Goal: Task Accomplishment & Management: Use online tool/utility

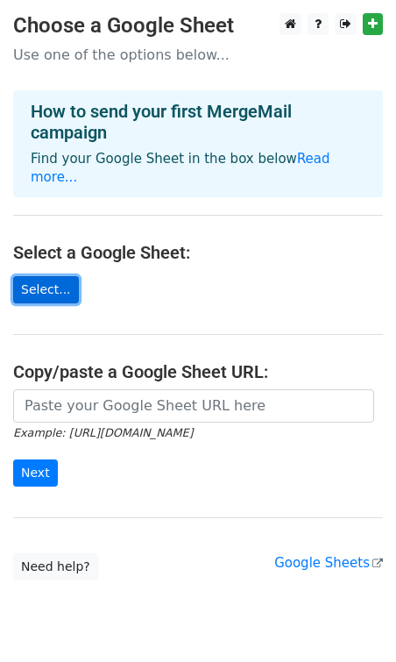
click at [56, 276] on link "Select..." at bounding box center [46, 289] width 66 height 27
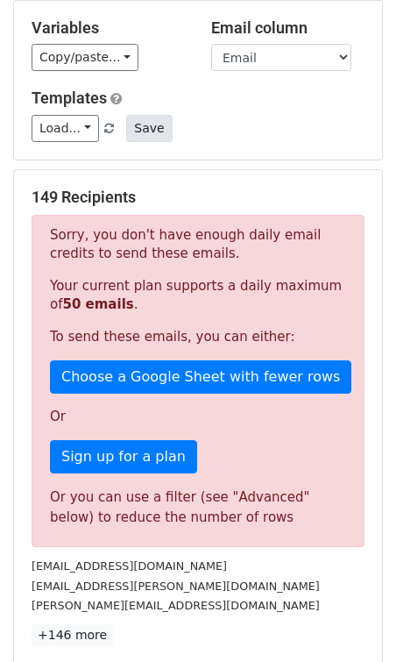
scroll to position [189, 0]
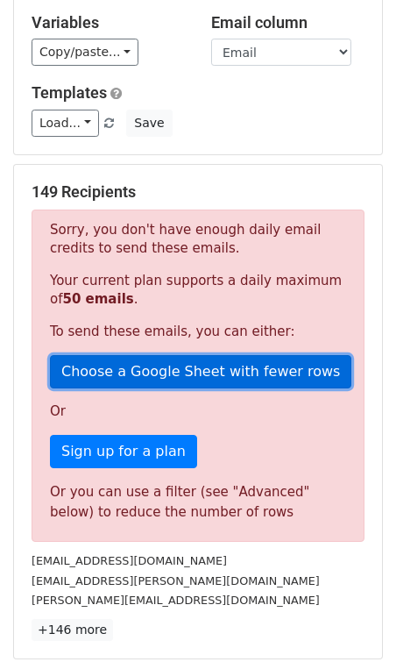
click at [120, 362] on link "Choose a Google Sheet with fewer rows" at bounding box center [201, 371] width 302 height 33
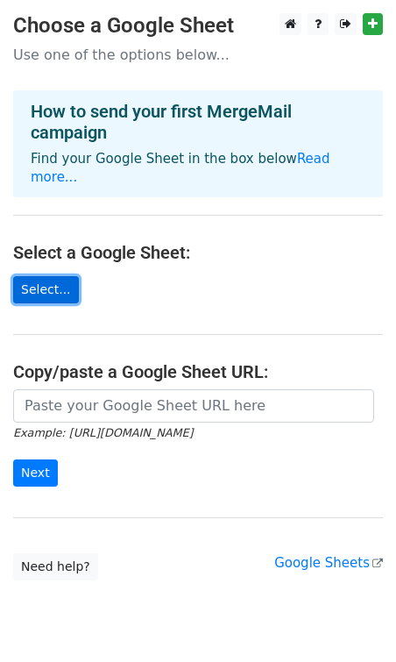
click at [53, 277] on link "Select..." at bounding box center [46, 289] width 66 height 27
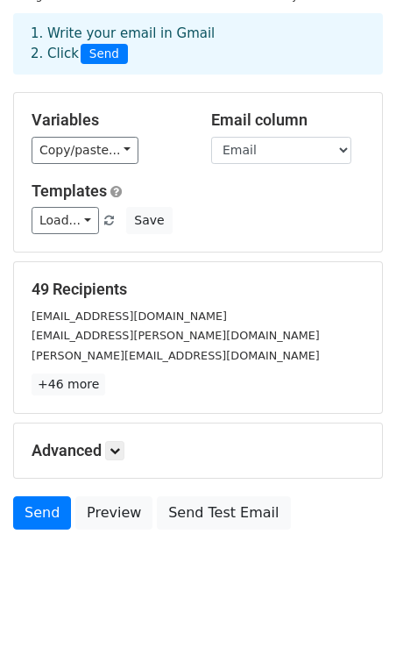
scroll to position [70, 0]
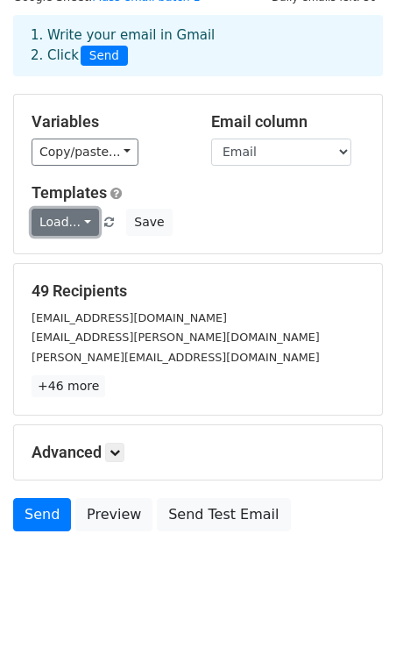
click at [89, 225] on link "Load..." at bounding box center [66, 222] width 68 height 27
click at [207, 226] on div "Load... No templates saved Save" at bounding box center [198, 222] width 360 height 27
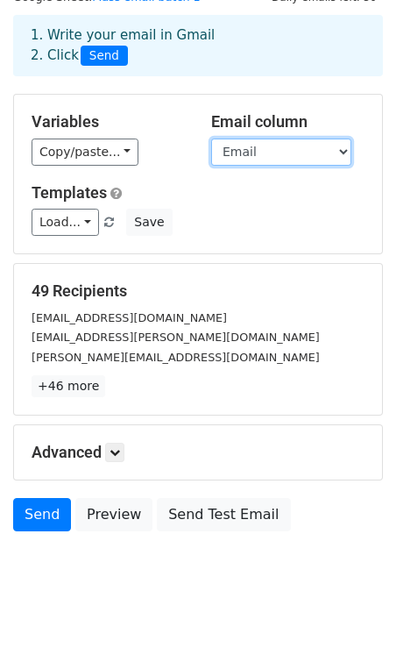
click at [261, 150] on select "Timestamp Name Email Company ¿Cuál es tu principal [PERSON_NAME] con el gasto e…" at bounding box center [281, 152] width 140 height 27
click at [211, 139] on select "Timestamp Name Email Company ¿Cuál es tu principal reto hoy con el gasto en sof…" at bounding box center [281, 152] width 140 height 27
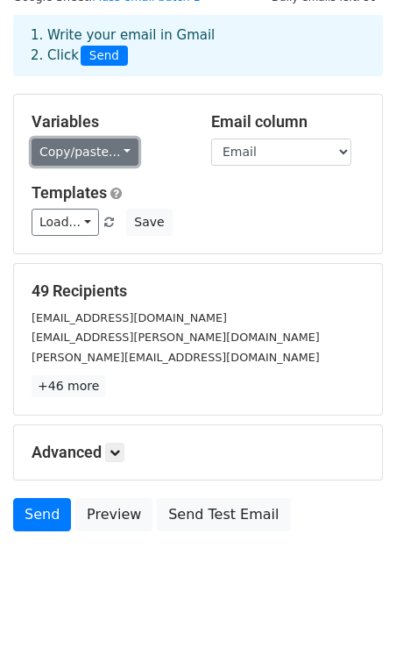
click at [102, 153] on link "Copy/paste..." at bounding box center [85, 152] width 107 height 27
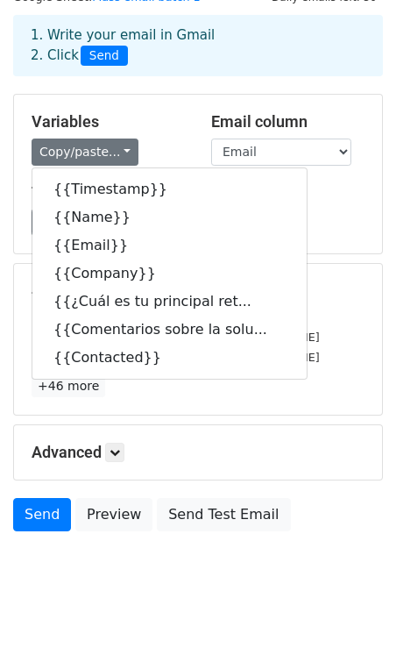
click at [302, 225] on div "Load... No templates saved Save" at bounding box center [198, 222] width 360 height 27
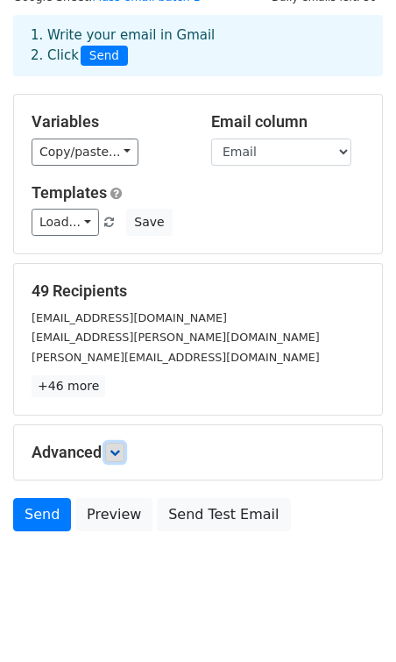
click at [125, 451] on link at bounding box center [114, 452] width 19 height 19
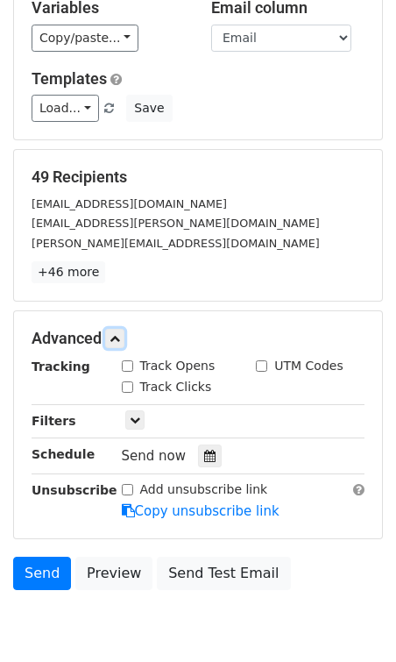
scroll to position [187, 0]
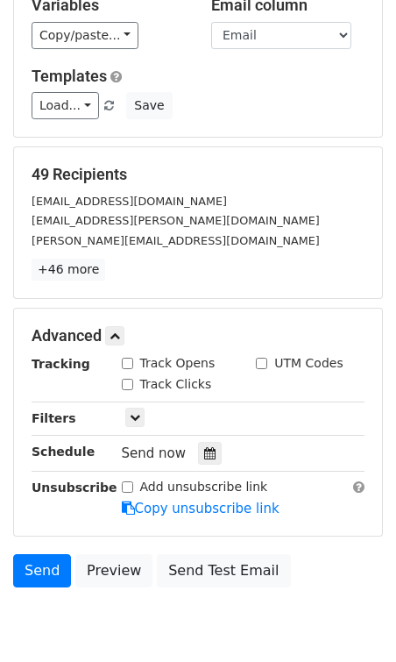
click at [131, 365] on input "Track Opens" at bounding box center [127, 363] width 11 height 11
checkbox input "true"
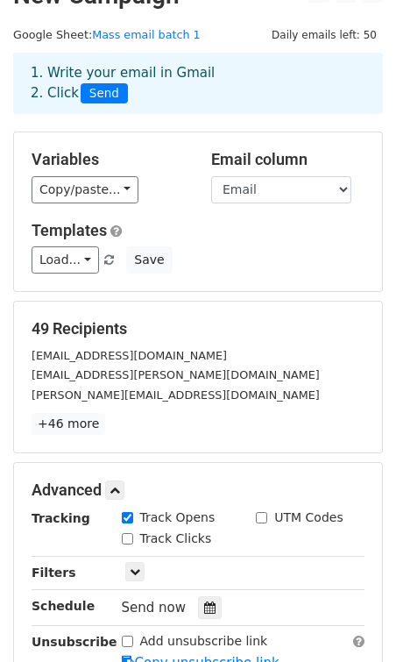
scroll to position [32, 0]
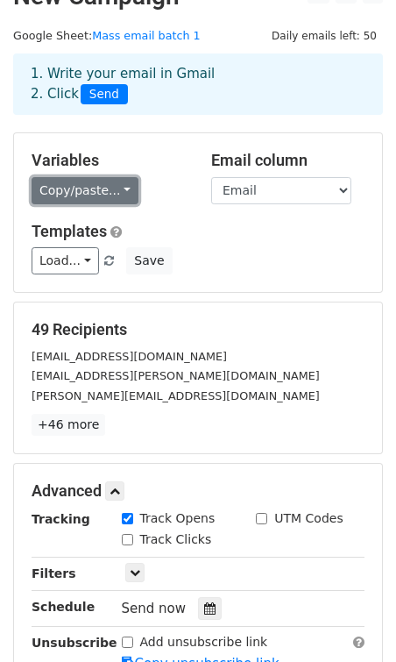
click at [94, 192] on link "Copy/paste..." at bounding box center [85, 190] width 107 height 27
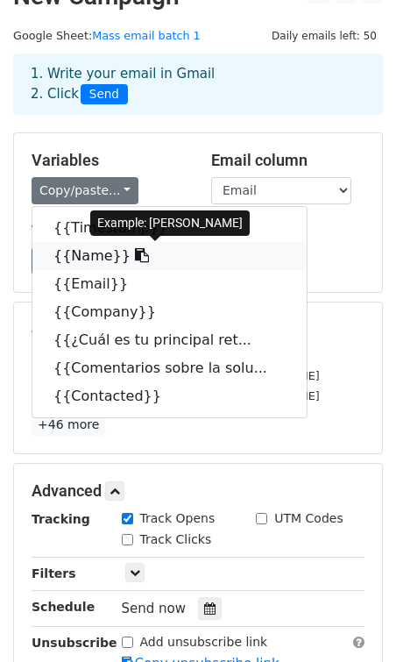
click at [135, 257] on icon at bounding box center [142, 255] width 14 height 14
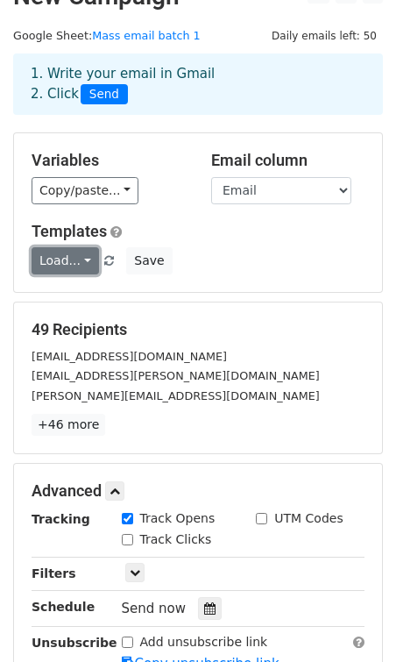
click at [77, 253] on link "Load..." at bounding box center [66, 260] width 68 height 27
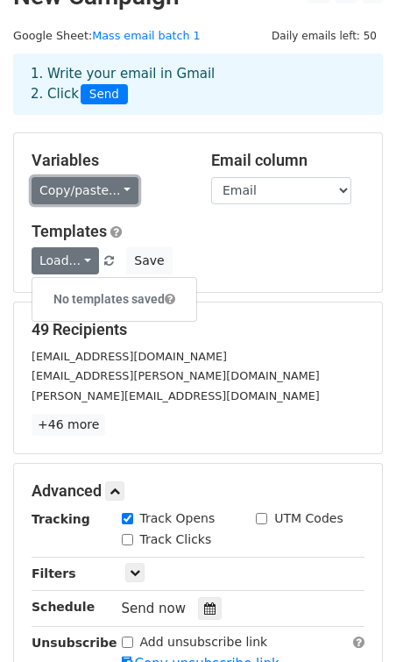
click at [110, 186] on link "Copy/paste..." at bounding box center [85, 190] width 107 height 27
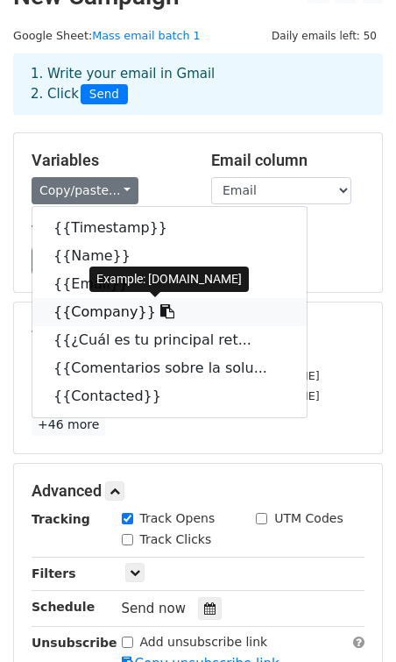
click at [154, 313] on link "{{Company}}" at bounding box center [169, 312] width 274 height 28
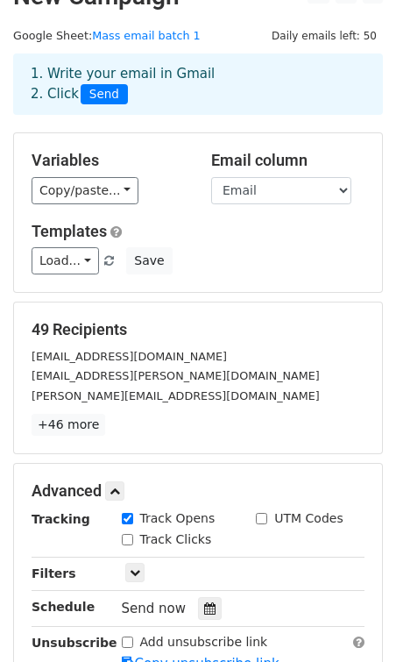
click at [238, 269] on div "Load... No templates saved Save" at bounding box center [198, 260] width 360 height 27
click at [84, 258] on link "Load..." at bounding box center [66, 260] width 68 height 27
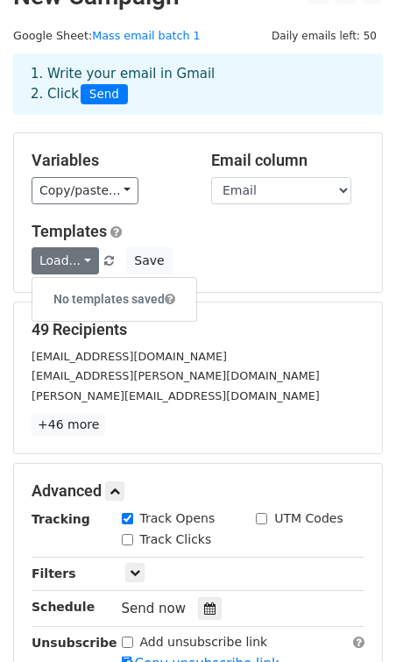
click at [88, 296] on h6 "No templates saved" at bounding box center [114, 299] width 164 height 29
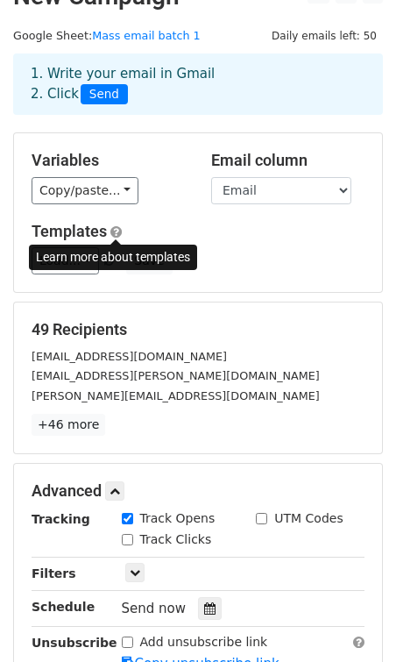
click at [113, 232] on span at bounding box center [115, 231] width 11 height 13
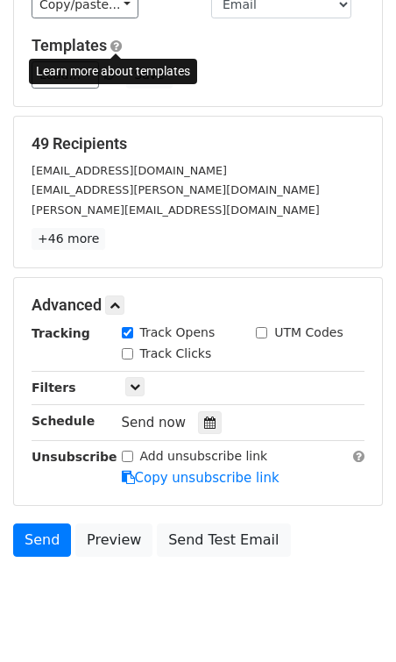
scroll to position [260, 0]
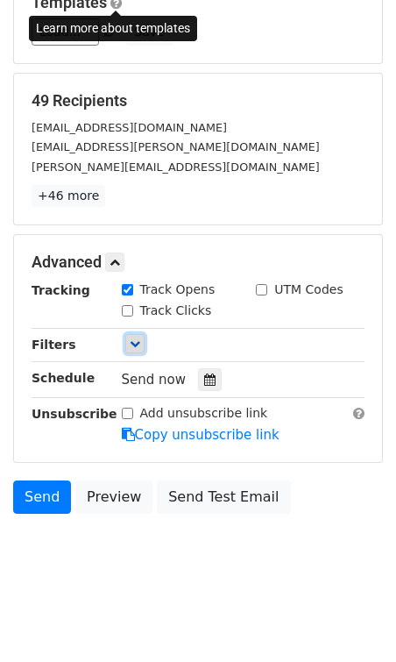
click at [133, 345] on icon at bounding box center [135, 344] width 11 height 11
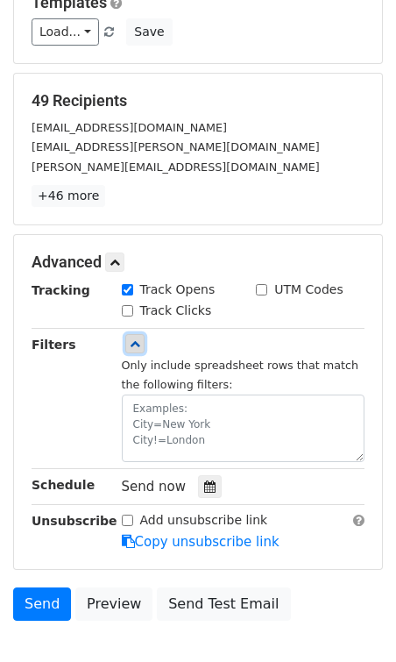
click at [133, 345] on icon at bounding box center [135, 344] width 11 height 11
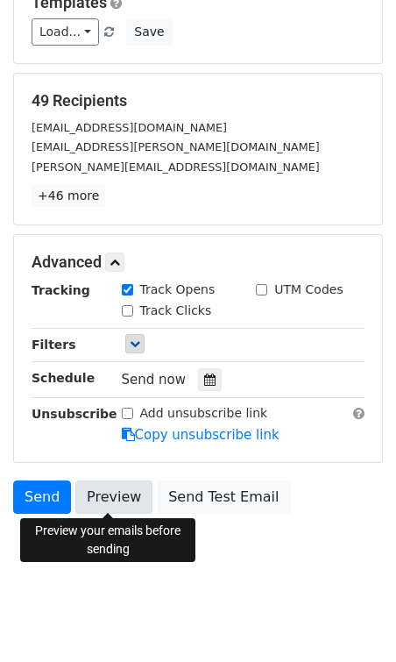
click at [103, 496] on link "Preview" at bounding box center [113, 497] width 77 height 33
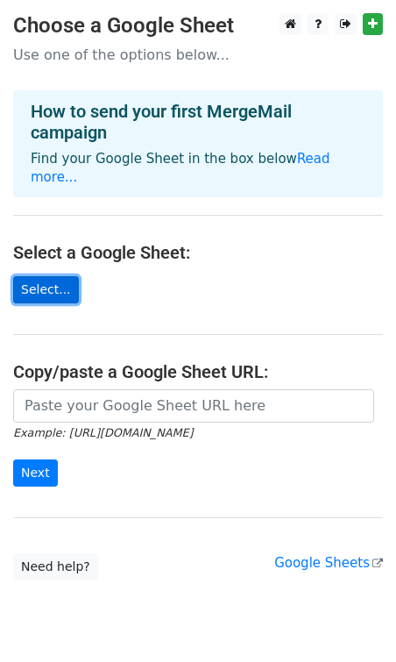
click at [39, 276] on link "Select..." at bounding box center [46, 289] width 66 height 27
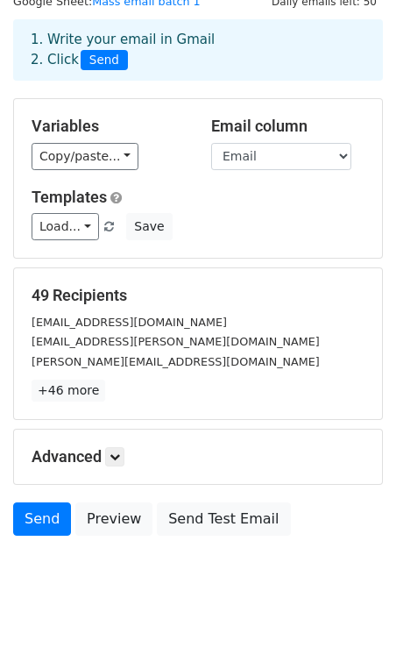
scroll to position [89, 0]
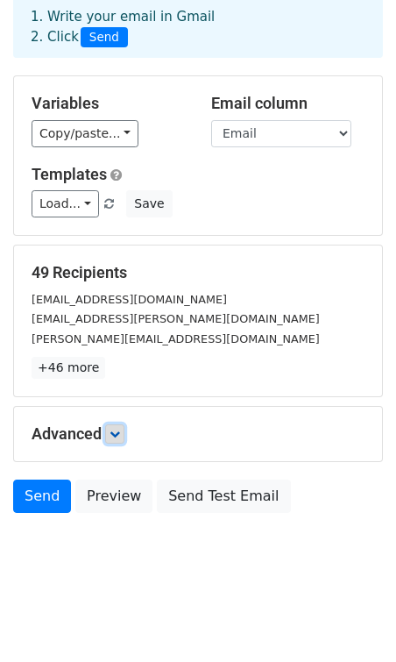
click at [118, 438] on icon at bounding box center [115, 434] width 11 height 11
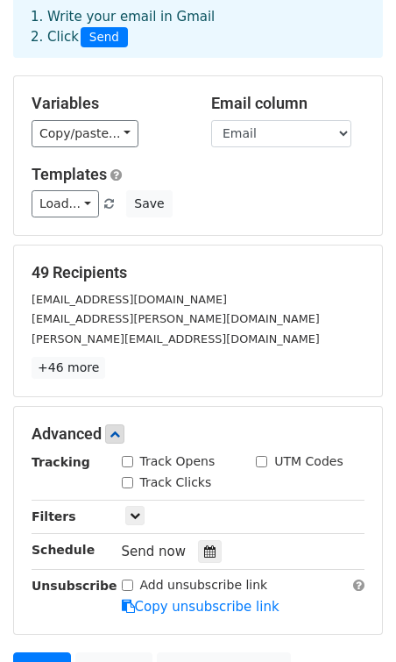
click at [128, 460] on input "Track Opens" at bounding box center [127, 461] width 11 height 11
checkbox input "true"
click at [127, 477] on input "Track Clicks" at bounding box center [127, 482] width 11 height 11
checkbox input "true"
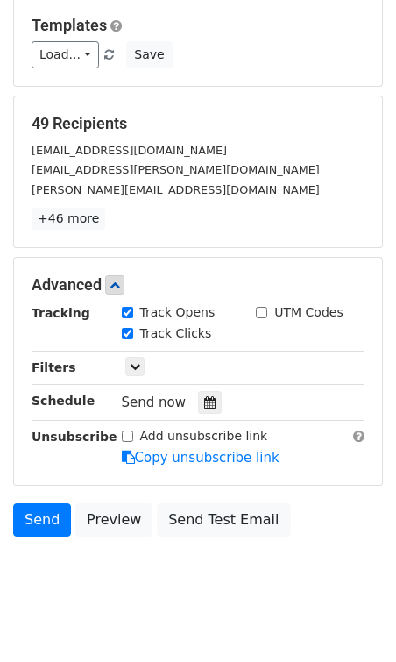
scroll to position [242, 0]
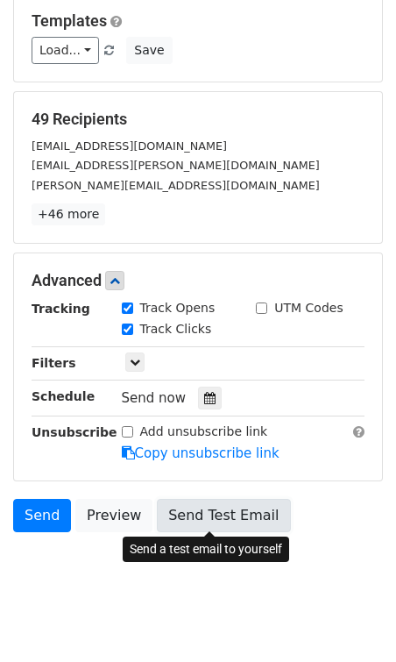
click at [196, 510] on link "Send Test Email" at bounding box center [223, 515] width 133 height 33
click at [202, 508] on link "Send Test Email" at bounding box center [223, 515] width 133 height 33
click at [214, 516] on link "Send Test Email" at bounding box center [223, 515] width 133 height 33
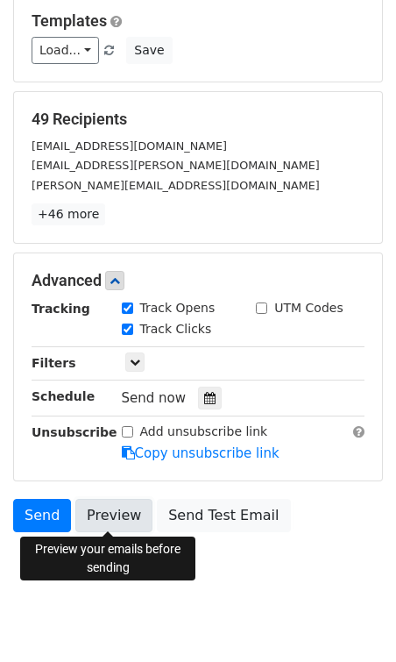
click at [128, 510] on link "Preview" at bounding box center [113, 515] width 77 height 33
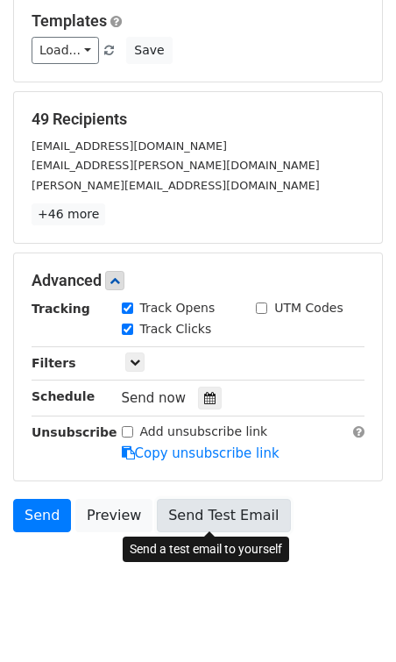
click at [218, 520] on link "Send Test Email" at bounding box center [223, 515] width 133 height 33
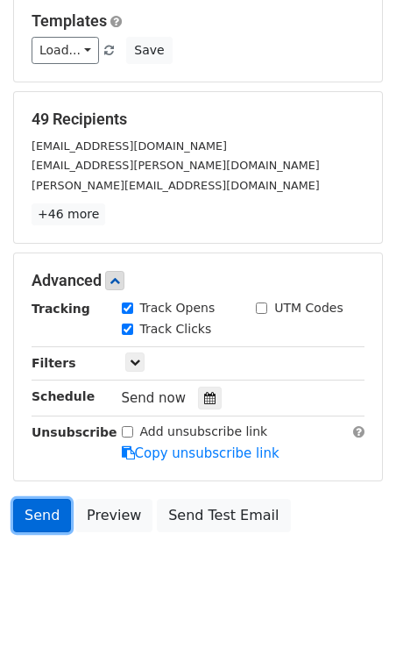
click at [46, 509] on link "Send" at bounding box center [42, 515] width 58 height 33
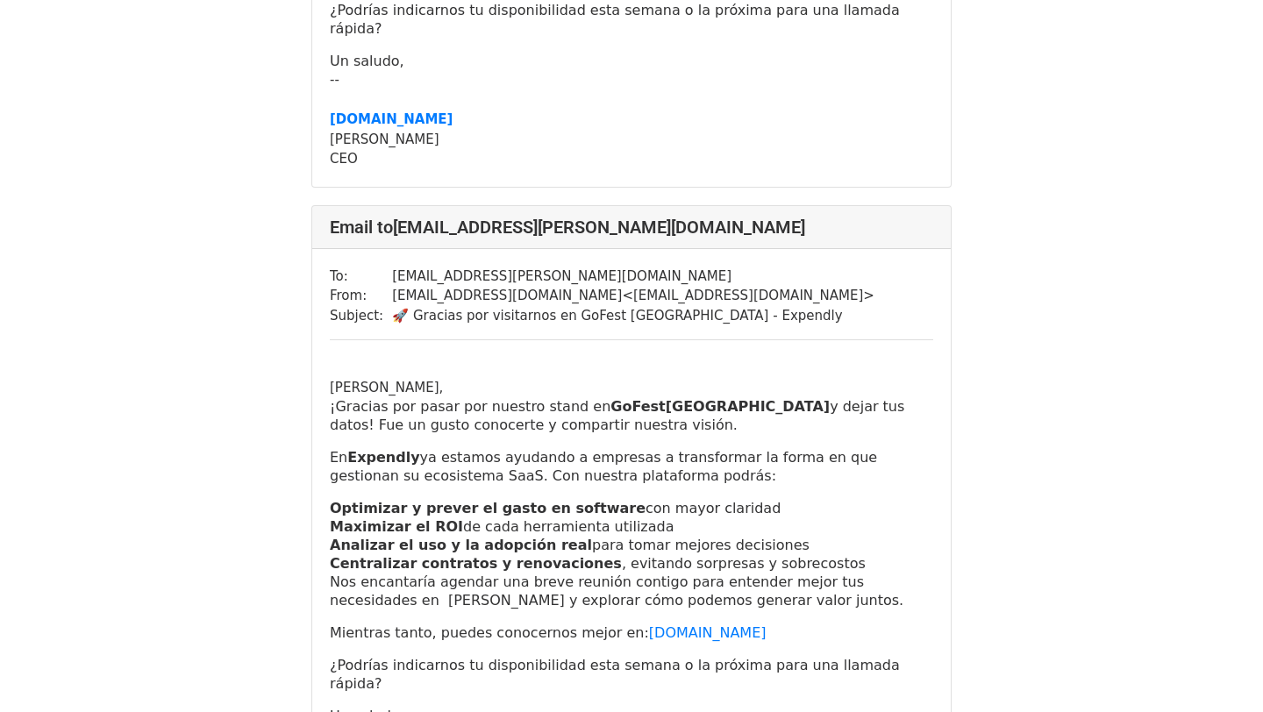
scroll to position [538, 0]
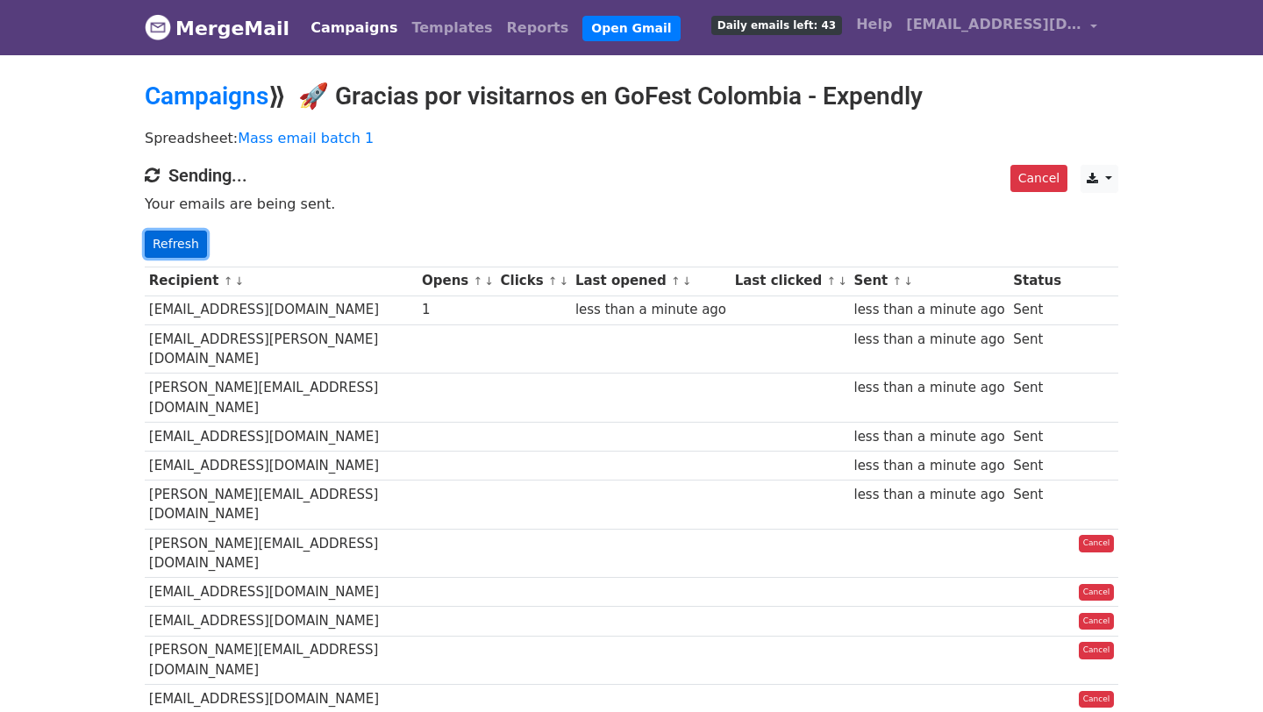
click at [182, 241] on link "Refresh" at bounding box center [176, 244] width 62 height 27
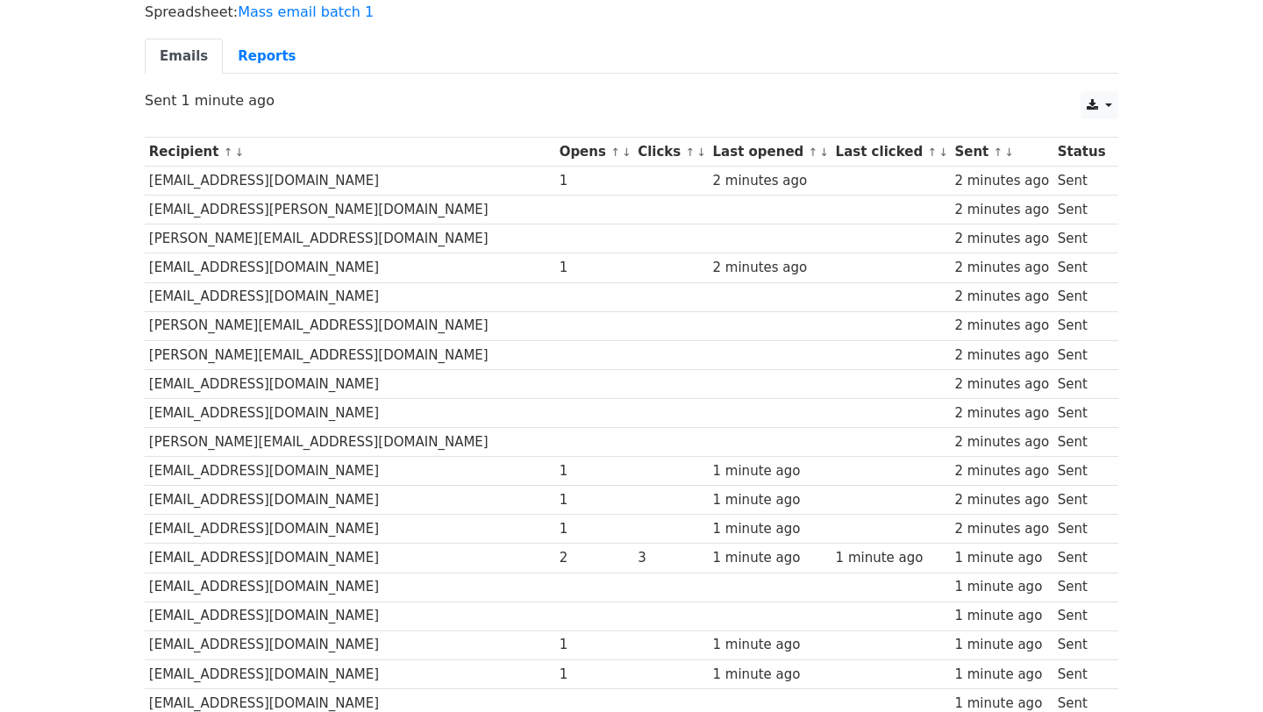
scroll to position [124, 0]
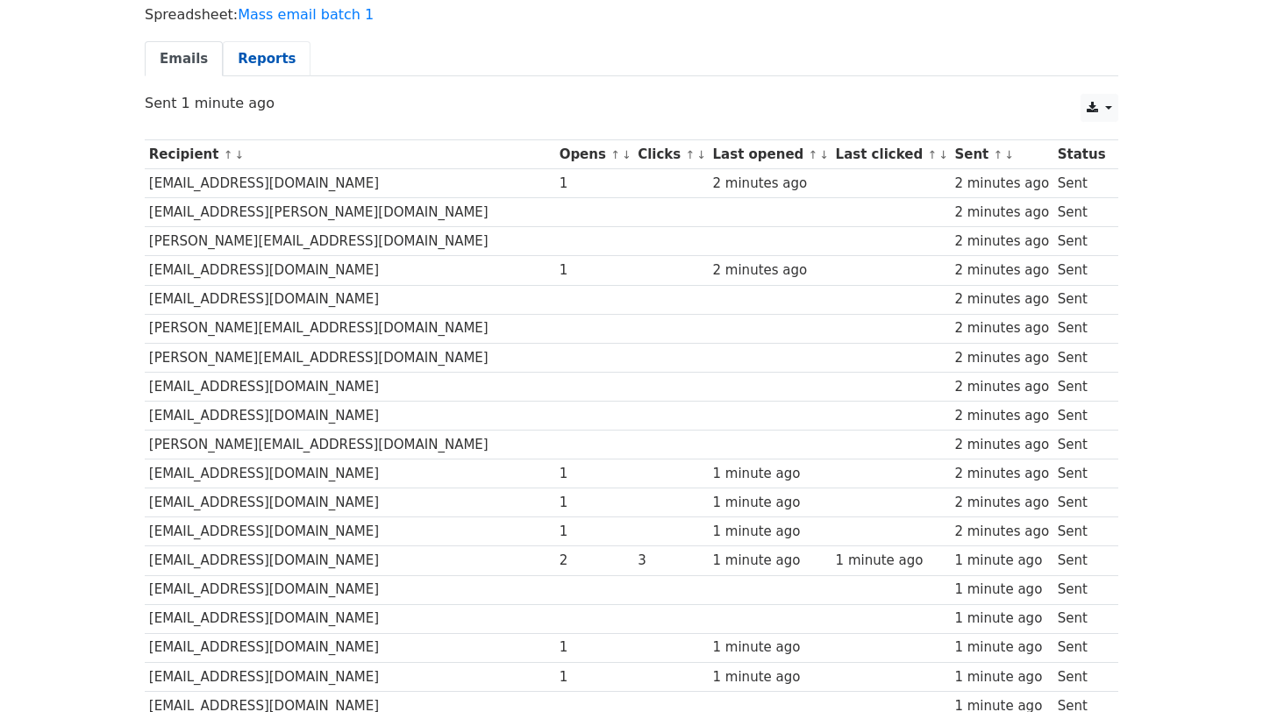
click at [254, 57] on link "Reports" at bounding box center [267, 59] width 88 height 36
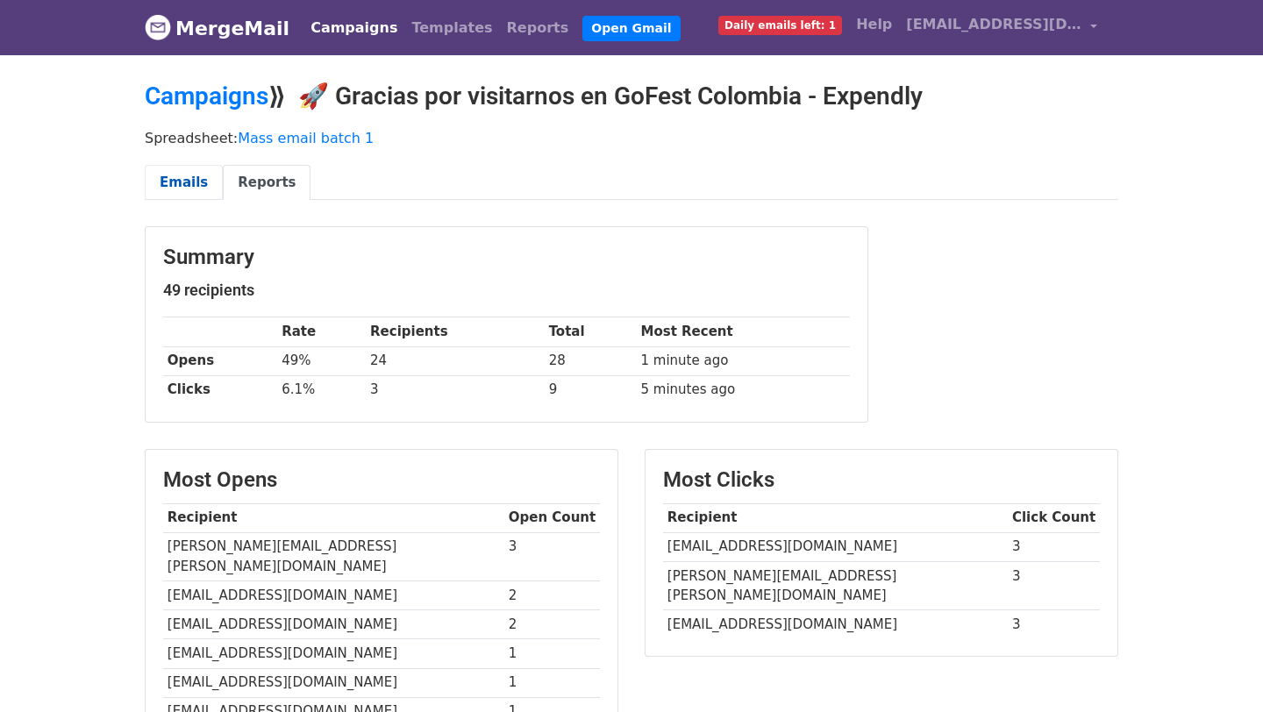
click at [184, 182] on link "Emails" at bounding box center [184, 183] width 78 height 36
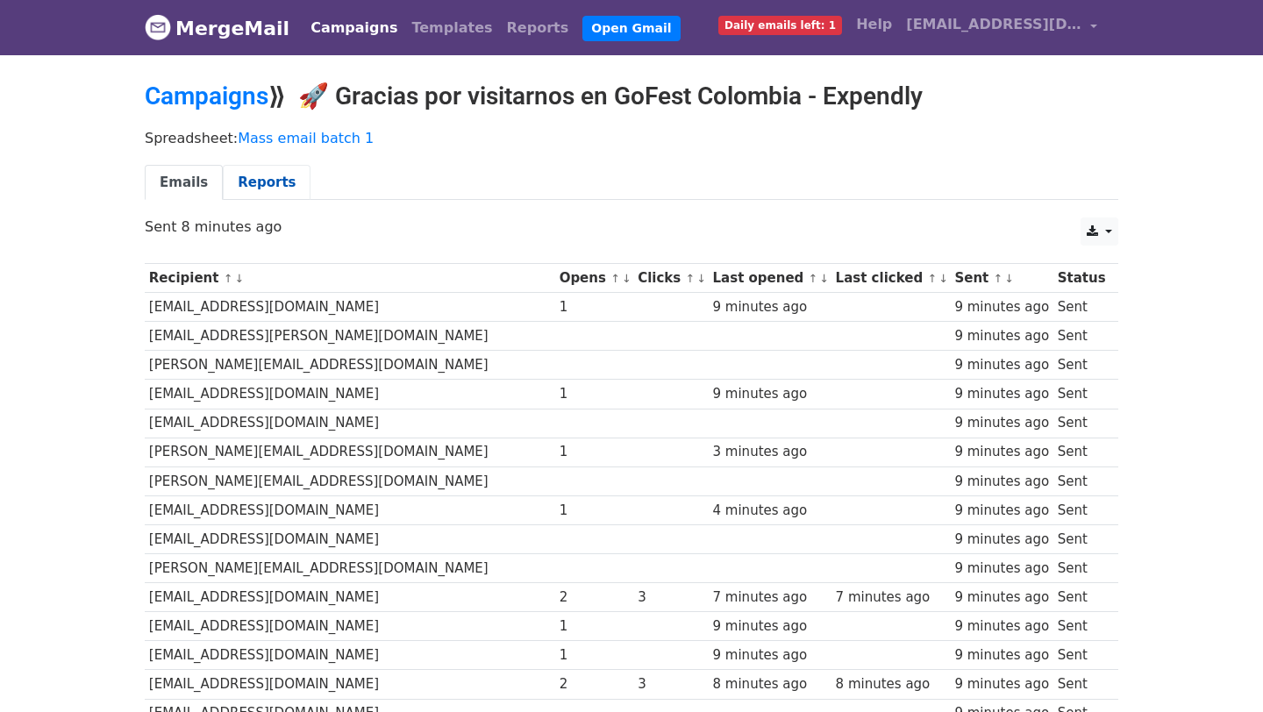
click at [238, 178] on link "Reports" at bounding box center [267, 183] width 88 height 36
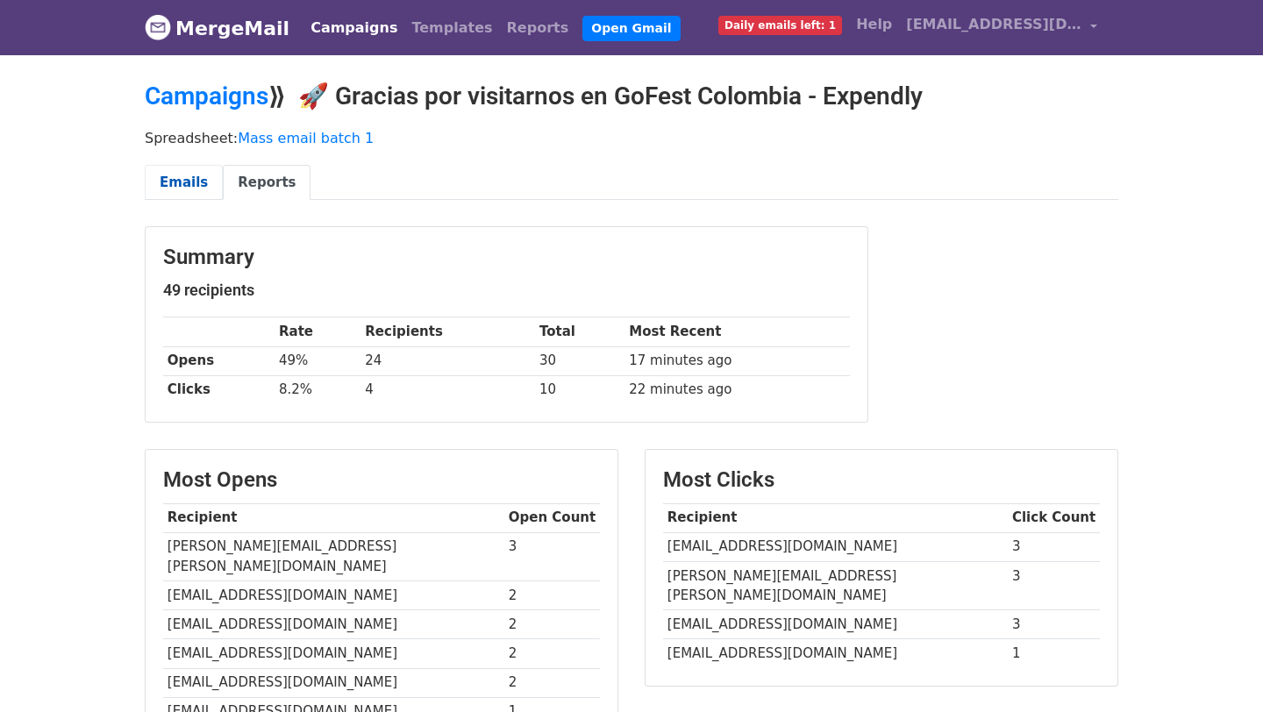
click at [183, 178] on link "Emails" at bounding box center [184, 183] width 78 height 36
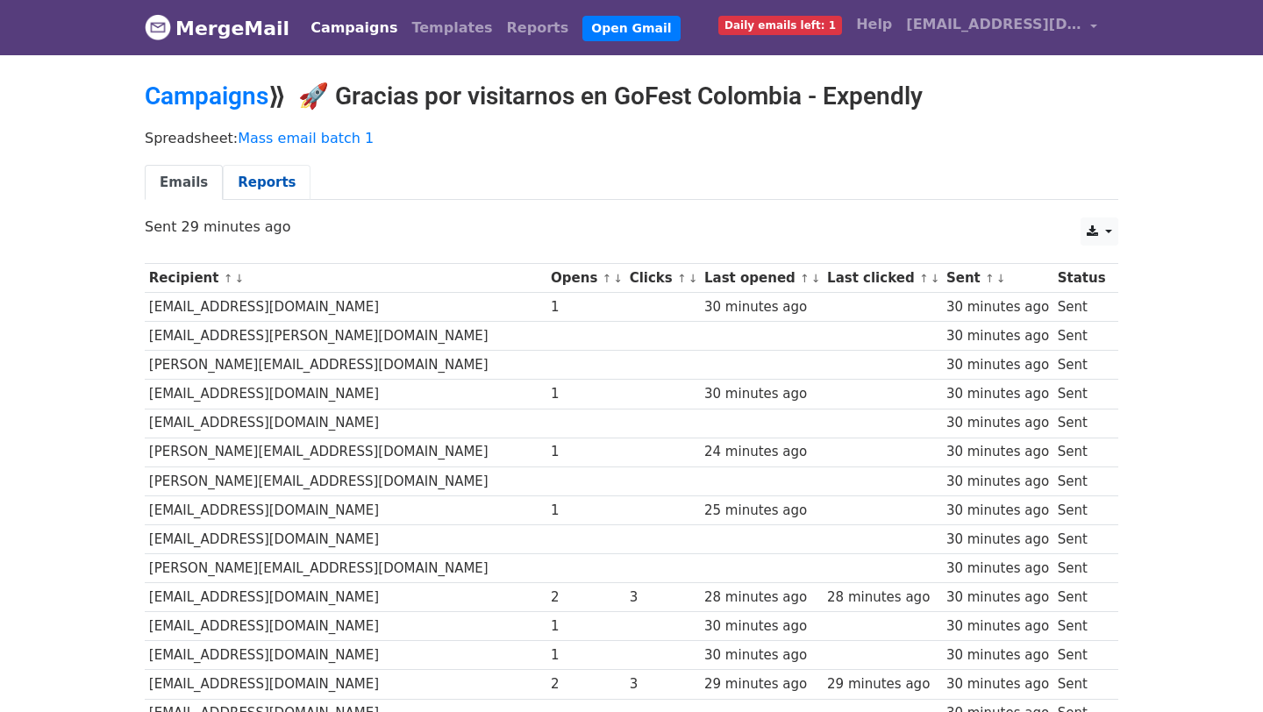
click at [237, 176] on link "Reports" at bounding box center [267, 183] width 88 height 36
